Goal: Task Accomplishment & Management: Manage account settings

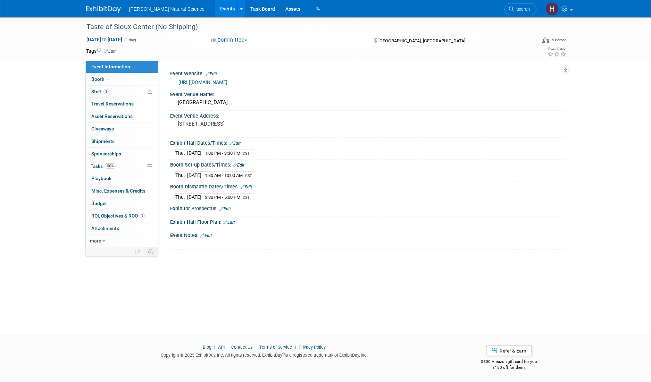
click at [99, 4] on link at bounding box center [107, 6] width 43 height 6
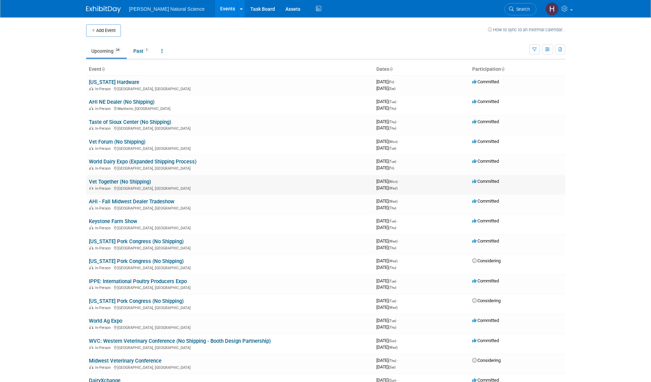
click at [128, 182] on link "Vet Together (No Shipping)" at bounding box center [120, 182] width 62 height 6
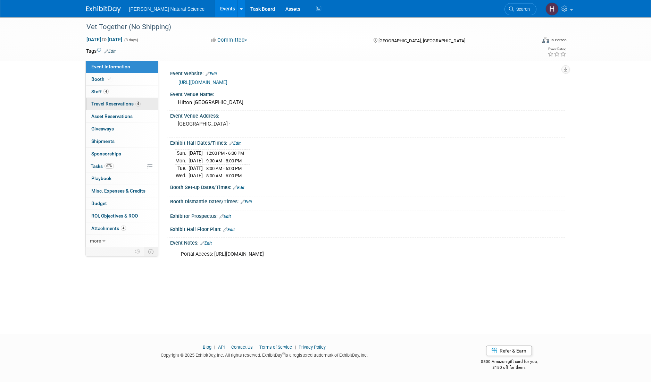
click at [112, 104] on span "Travel Reservations 4" at bounding box center [115, 104] width 49 height 6
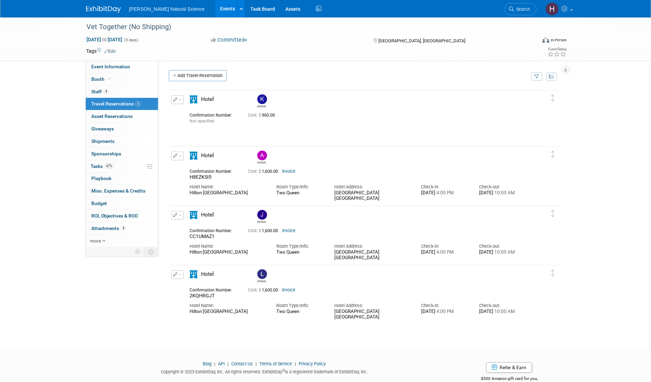
click at [176, 101] on icon "button" at bounding box center [175, 100] width 5 height 4
click at [188, 124] on span "Delete Reservation" at bounding box center [205, 123] width 43 height 6
click at [255, 131] on link "Yes" at bounding box center [255, 128] width 20 height 11
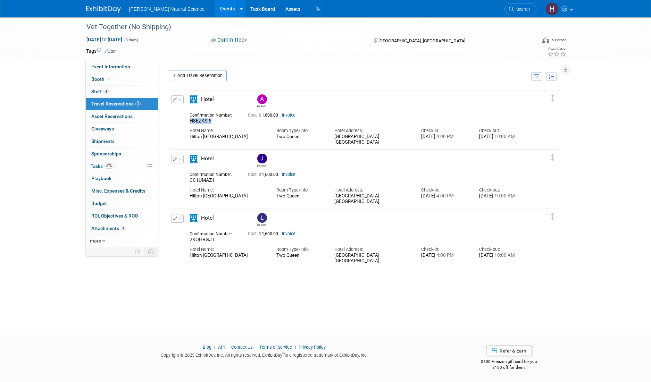
drag, startPoint x: 214, startPoint y: 121, endPoint x: 189, endPoint y: 122, distance: 24.7
click at [190, 122] on div "H8EZKSI5" at bounding box center [214, 121] width 48 height 6
copy span "H8EZKSI5"
click at [215, 130] on div "Hotel Name:" at bounding box center [228, 131] width 76 height 6
click at [183, 99] on button "button" at bounding box center [177, 99] width 12 height 9
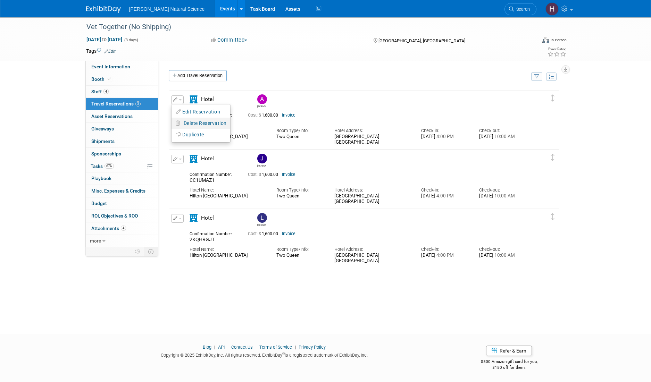
click at [198, 123] on span "Delete Reservation" at bounding box center [205, 123] width 43 height 6
click at [256, 130] on link "Yes" at bounding box center [255, 128] width 20 height 11
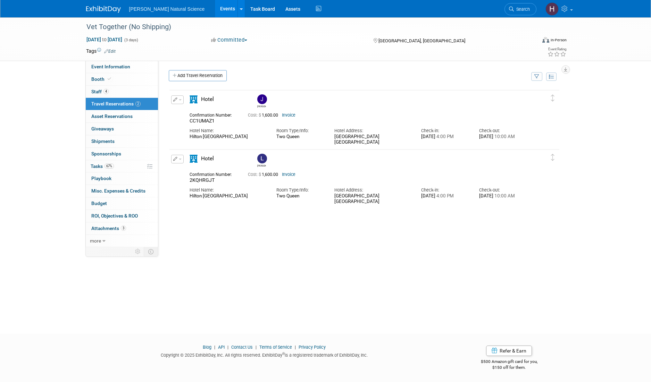
click at [180, 100] on span "button" at bounding box center [180, 99] width 3 height 1
click at [188, 120] on span "Delete Reservation" at bounding box center [205, 123] width 43 height 6
click at [248, 128] on link "Yes" at bounding box center [255, 128] width 20 height 11
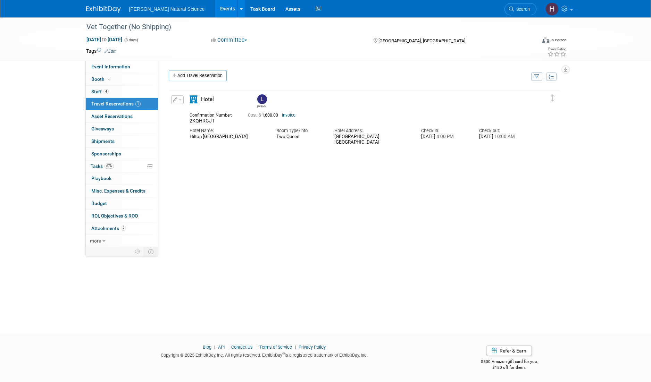
click at [179, 100] on span "button" at bounding box center [180, 99] width 3 height 1
click at [186, 126] on button "Delete Reservation" at bounding box center [201, 123] width 59 height 10
click at [252, 129] on link "Yes" at bounding box center [255, 128] width 20 height 11
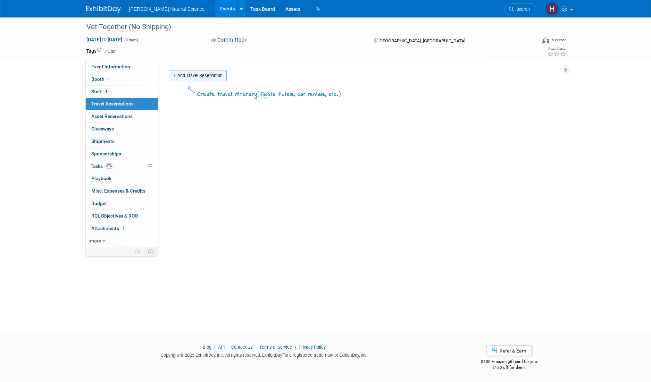
click at [206, 76] on link "Add Travel Reservation" at bounding box center [198, 75] width 58 height 11
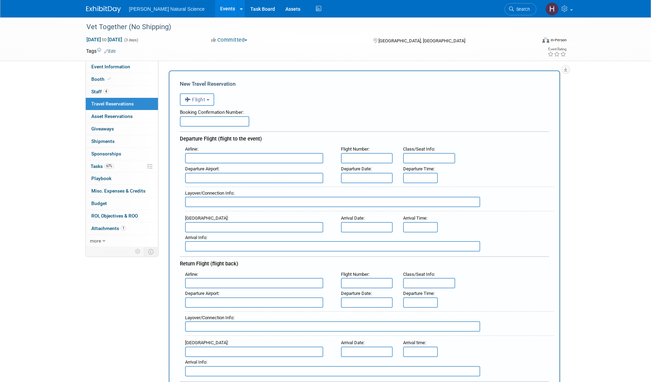
scroll to position [8, 0]
click at [210, 98] on button "Flight" at bounding box center [197, 98] width 34 height 12
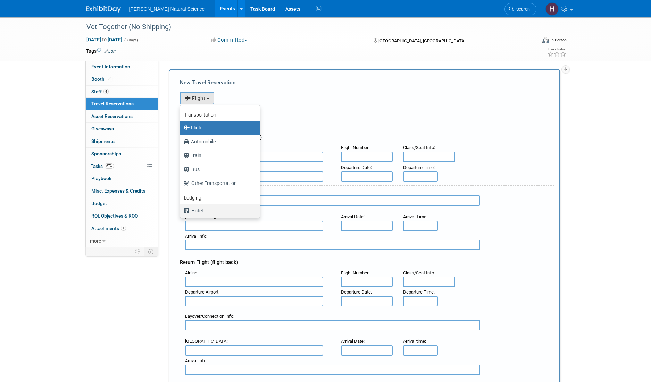
click at [208, 206] on label "Hotel" at bounding box center [218, 210] width 69 height 11
click at [181, 208] on input "Hotel" at bounding box center [179, 210] width 5 height 5
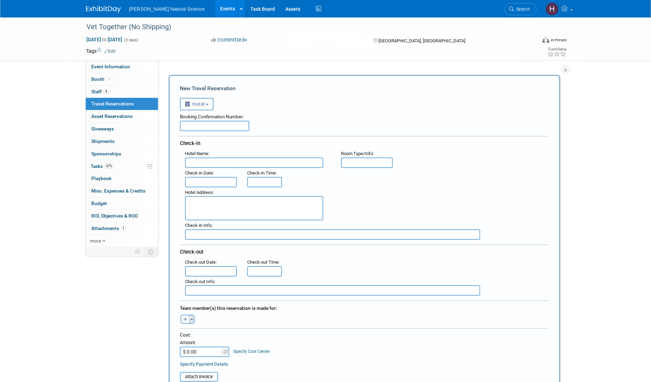
scroll to position [0, 0]
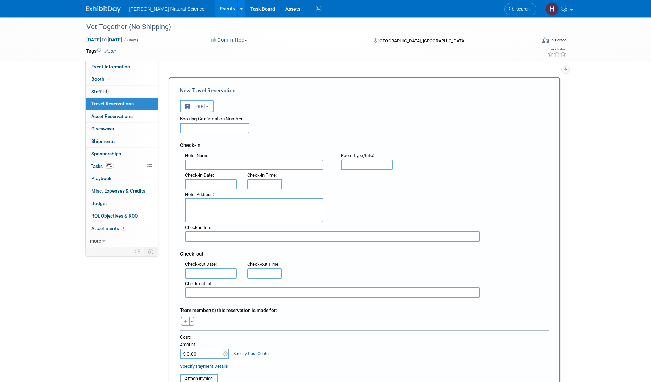
click at [200, 108] on span "Hotel" at bounding box center [195, 106] width 20 height 6
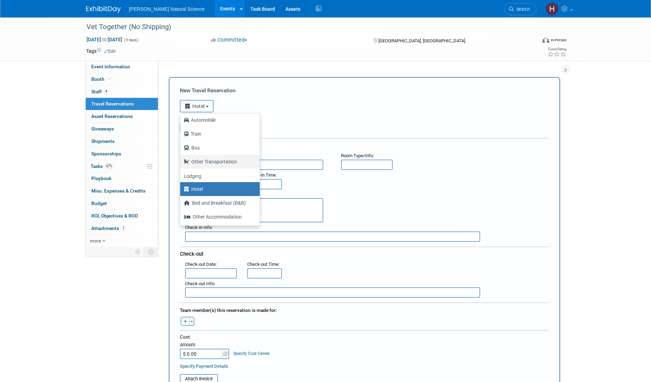
scroll to position [15, 0]
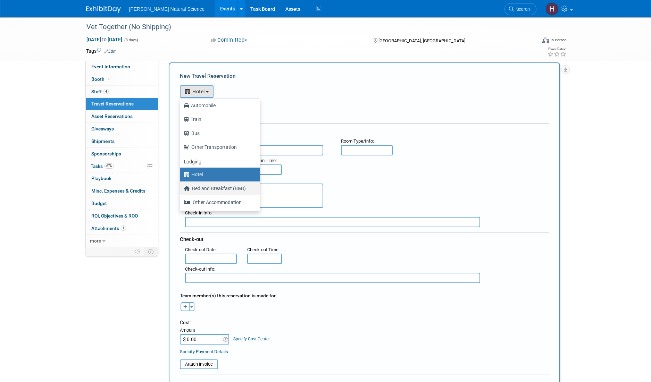
click at [213, 189] on label "Bed and Breakfast (B&B)" at bounding box center [218, 188] width 69 height 11
click at [181, 189] on input "Bed and Breakfast (B&B)" at bounding box center [179, 187] width 5 height 5
select select "8"
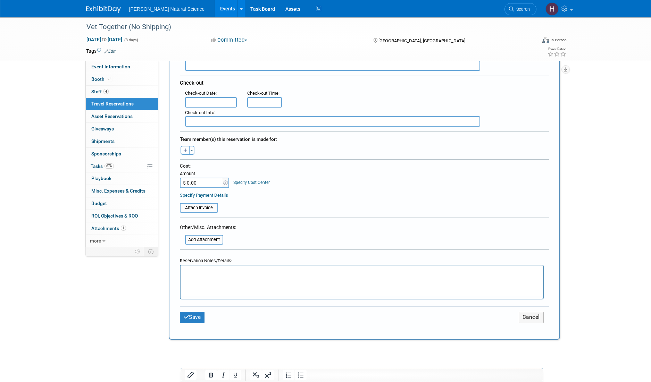
scroll to position [172, 0]
click at [193, 149] on button "Toggle Dropdown" at bounding box center [191, 149] width 5 height 9
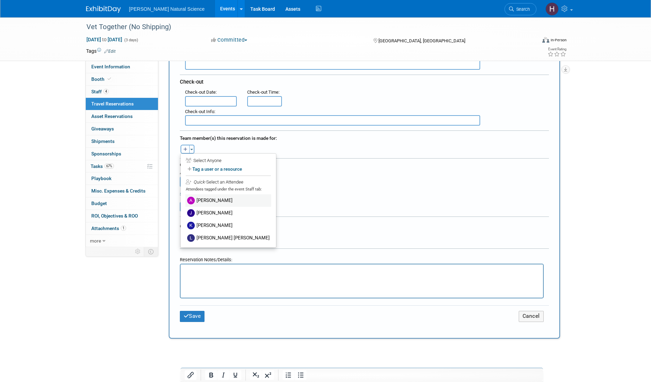
click at [213, 202] on label "Alex Van Beek" at bounding box center [228, 200] width 86 height 12
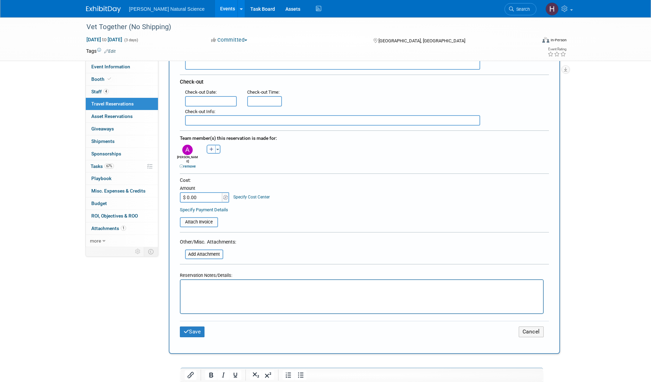
click at [210, 150] on icon "button" at bounding box center [211, 150] width 4 height 5
select select
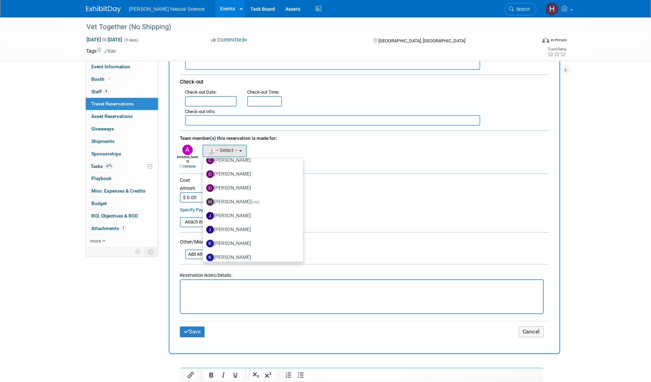
scroll to position [100, 0]
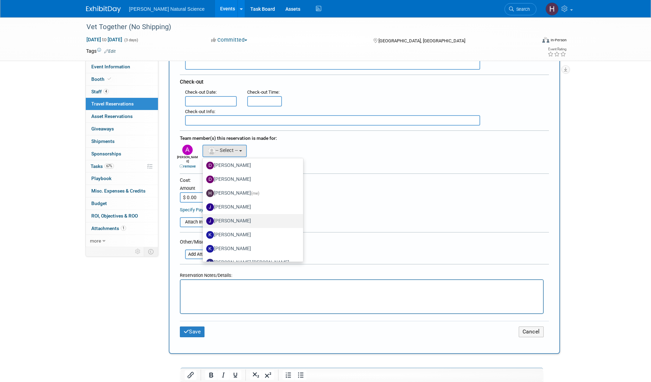
click at [235, 217] on label "Justin Puffer" at bounding box center [251, 221] width 90 height 11
click at [204, 218] on input "Justin Puffer" at bounding box center [201, 220] width 5 height 5
select select "b151d6dd-5027-4131-910c-78e3e8a71efb"
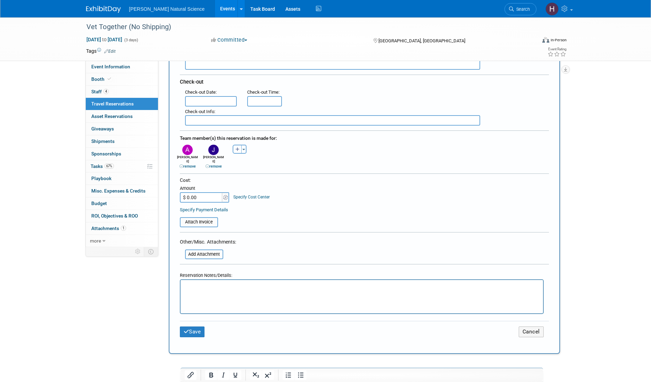
click at [237, 149] on icon "button" at bounding box center [237, 150] width 4 height 5
select select
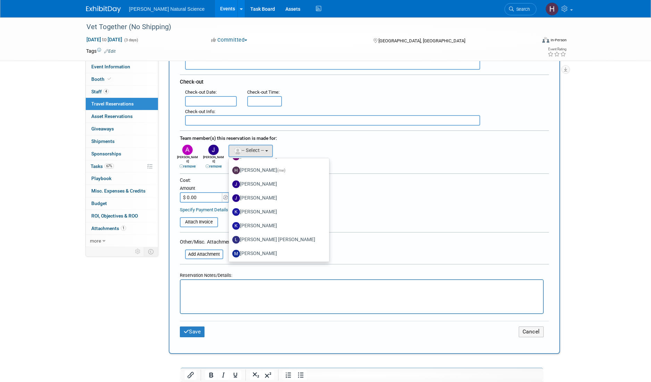
scroll to position [126, 0]
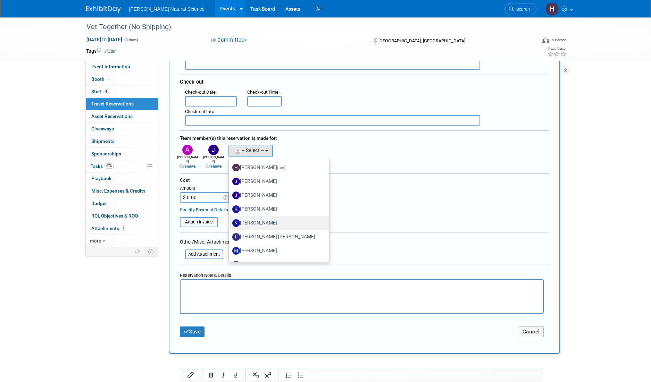
click at [259, 223] on label "Kirk Phillips" at bounding box center [277, 223] width 90 height 11
click at [230, 223] on input "Kirk Phillips" at bounding box center [227, 222] width 5 height 5
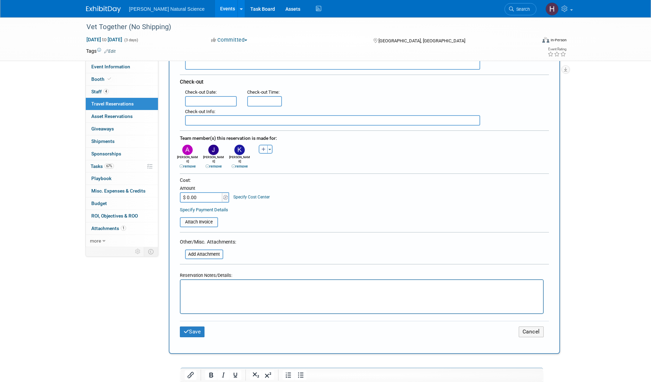
click at [266, 148] on button "button" at bounding box center [263, 149] width 9 height 9
select select
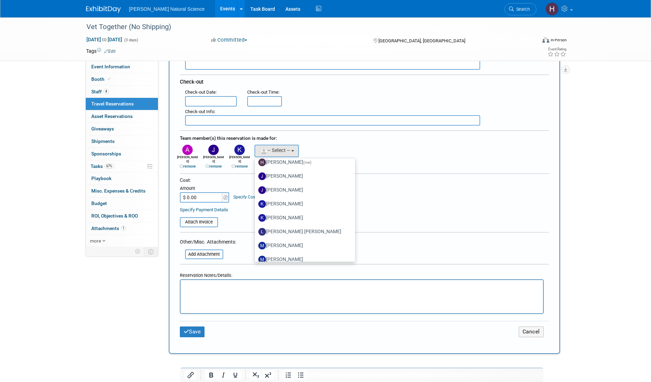
scroll to position [131, 0]
click at [282, 231] on label "Luis Lopez" at bounding box center [303, 231] width 90 height 11
click at [256, 231] on input "Luis Lopez" at bounding box center [253, 230] width 5 height 5
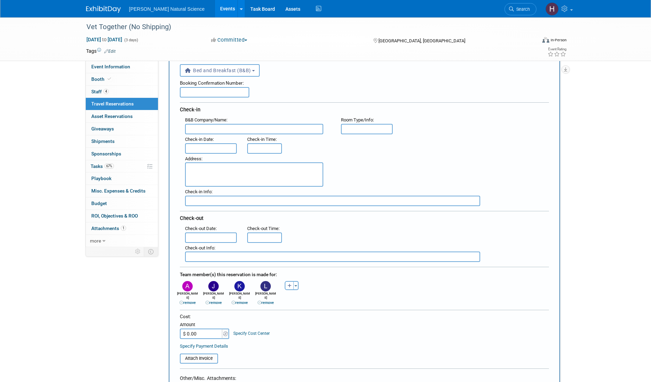
scroll to position [17, 0]
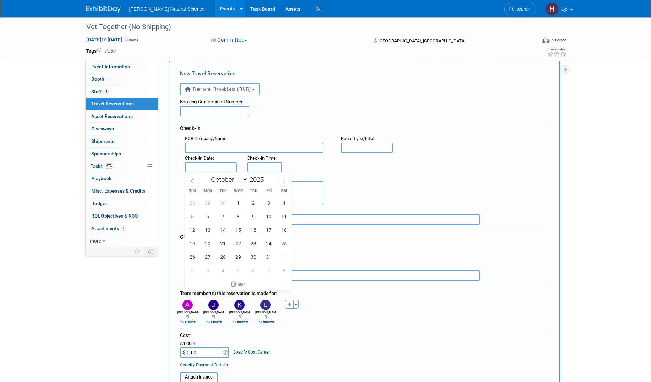
click at [217, 167] on input "text" at bounding box center [211, 167] width 52 height 10
click at [281, 241] on span "25" at bounding box center [284, 244] width 14 height 14
type input "Oct 25, 2025"
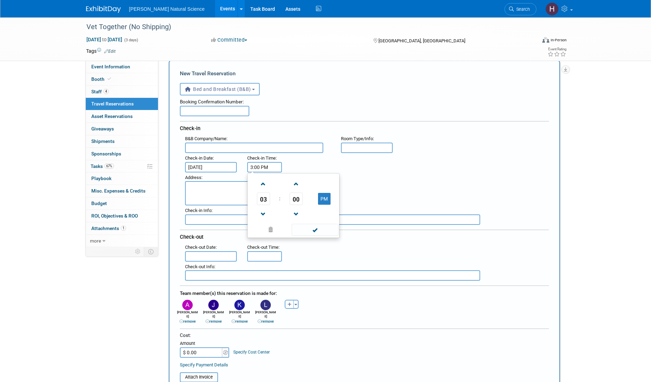
click at [258, 165] on input "3:00 PM" at bounding box center [264, 167] width 35 height 10
click at [260, 186] on span at bounding box center [263, 184] width 12 height 12
type input "4:00 PM"
click at [280, 230] on span at bounding box center [271, 230] width 42 height 12
click at [343, 175] on div "Address :" at bounding box center [367, 189] width 374 height 33
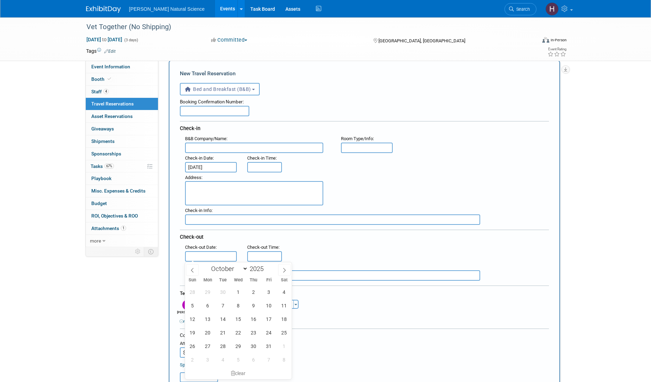
click at [212, 258] on input "text" at bounding box center [211, 256] width 52 height 10
click at [256, 346] on span "30" at bounding box center [254, 347] width 14 height 14
type input "Oct 30, 2025"
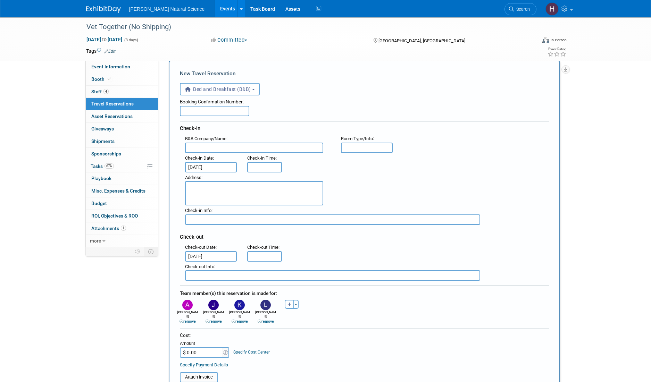
scroll to position [0, 0]
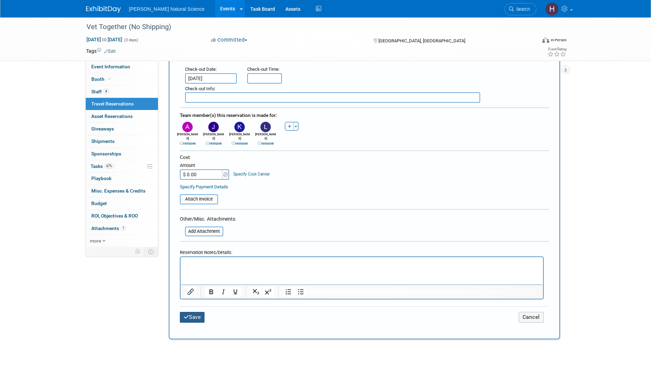
click at [199, 314] on button "Save" at bounding box center [192, 317] width 25 height 11
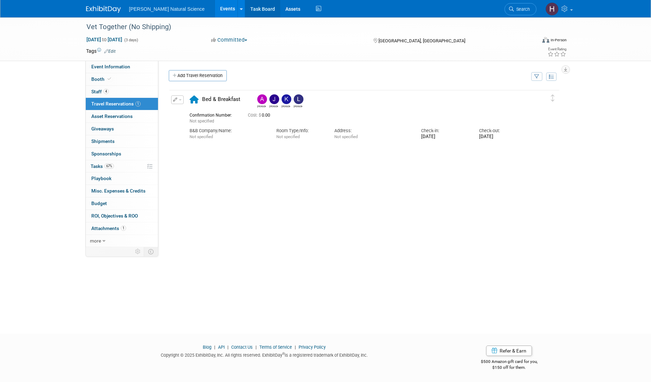
click at [245, 9] on link "Task Board" at bounding box center [262, 8] width 35 height 17
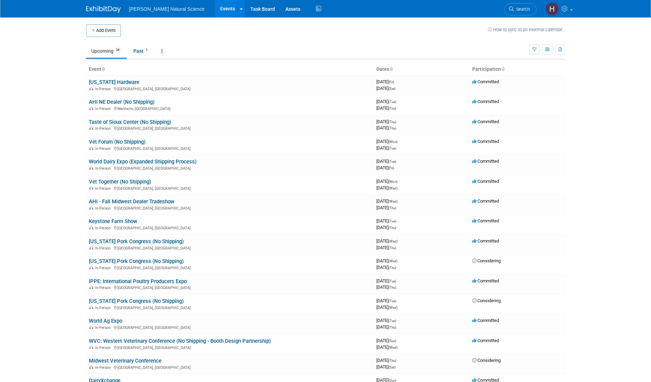
click at [105, 9] on img at bounding box center [103, 9] width 35 height 7
click at [137, 47] on link "Past 1" at bounding box center [141, 50] width 27 height 13
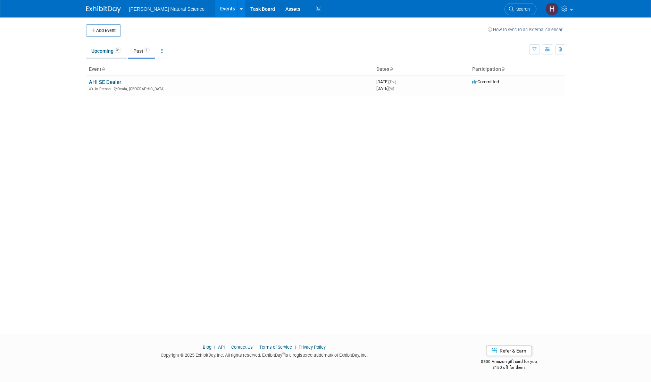
click at [106, 53] on link "Upcoming 34" at bounding box center [106, 50] width 41 height 13
